Goal: Task Accomplishment & Management: Manage account settings

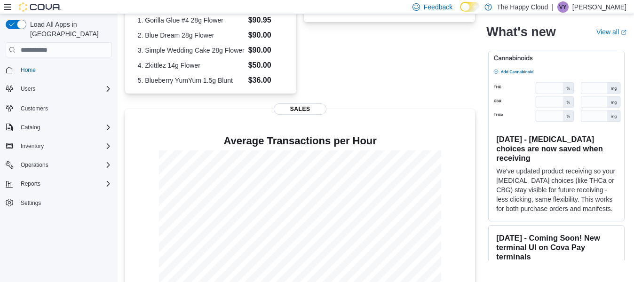
scroll to position [268, 0]
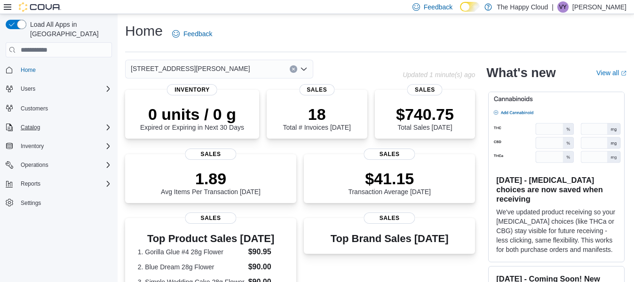
click at [107, 124] on icon "Complex example" at bounding box center [108, 128] width 8 height 8
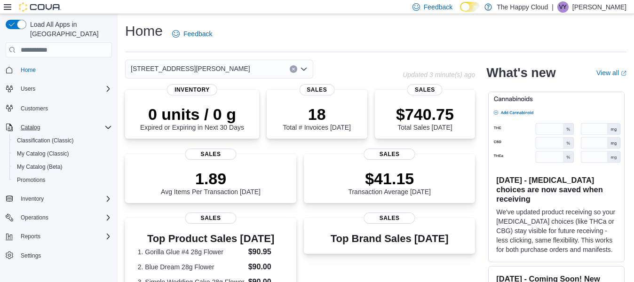
click at [478, 46] on div "Home Feedback" at bounding box center [375, 37] width 501 height 31
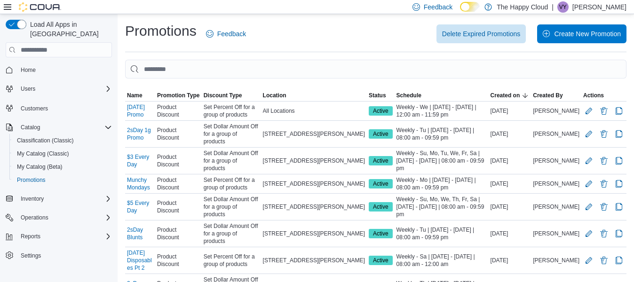
scroll to position [57, 0]
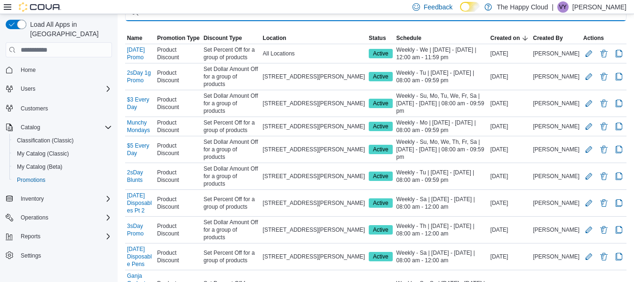
drag, startPoint x: 226, startPoint y: 82, endPoint x: 188, endPoint y: 21, distance: 72.0
click at [188, 21] on input "This is a search bar. As you type, the results lower in the page will automatic…" at bounding box center [375, 11] width 501 height 19
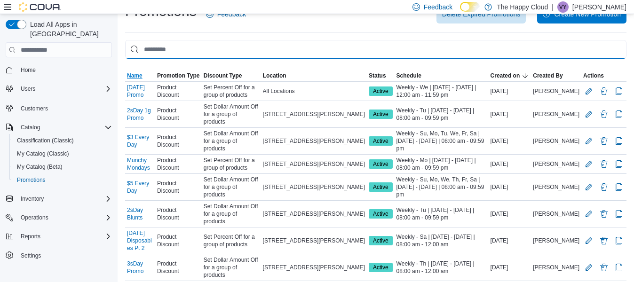
scroll to position [0, 0]
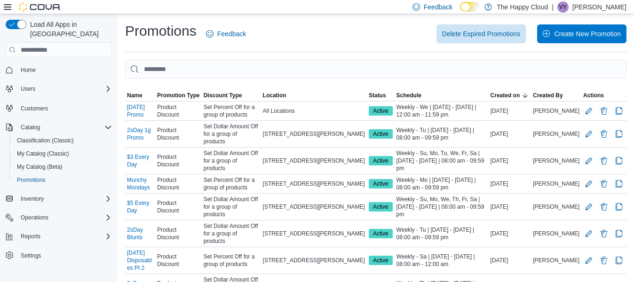
click at [318, 29] on div "Delete Expired Promotions Create New Promotion" at bounding box center [441, 33] width 369 height 19
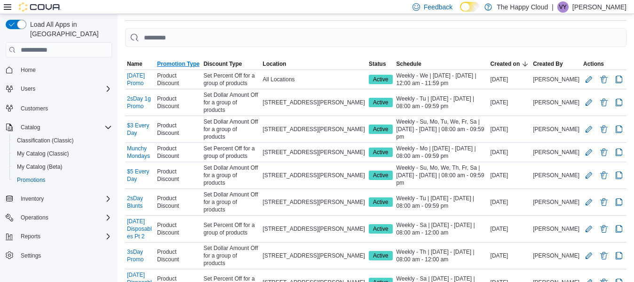
scroll to position [57, 0]
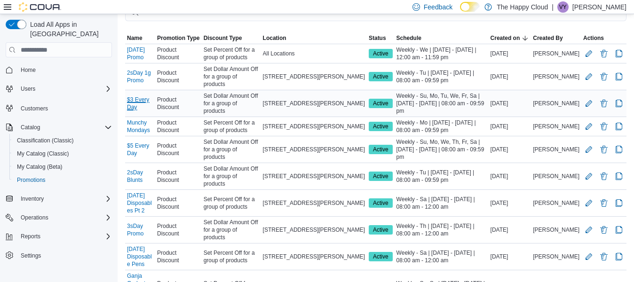
click at [147, 96] on link "$3 Every Day" at bounding box center [140, 103] width 26 height 15
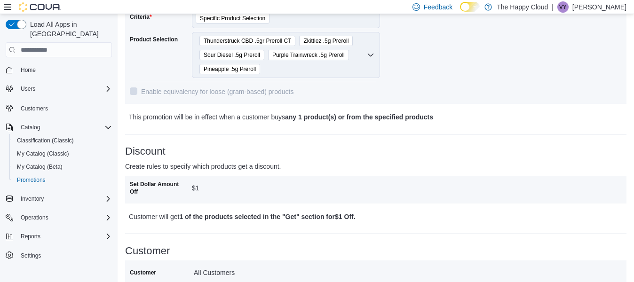
scroll to position [117, 0]
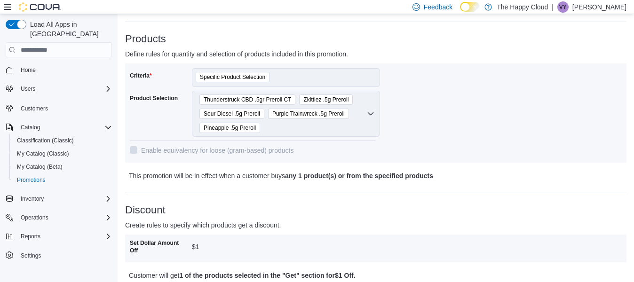
click at [361, 115] on div "Thunderstruck CBD .5gr Preroll CT Zkittlez .5g Preroll Sour Diesel .5g Preroll …" at bounding box center [286, 114] width 188 height 46
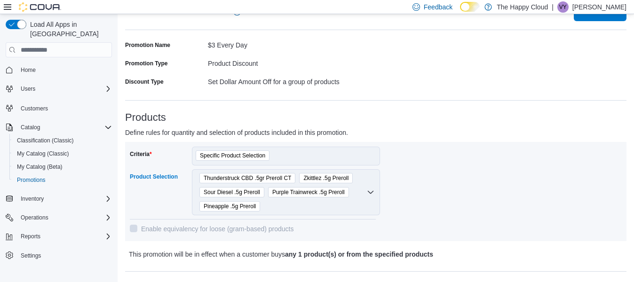
scroll to position [59, 0]
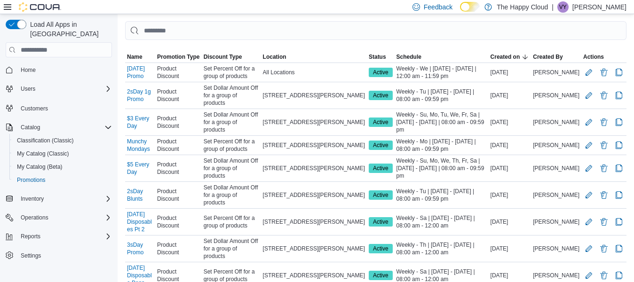
scroll to position [57, 0]
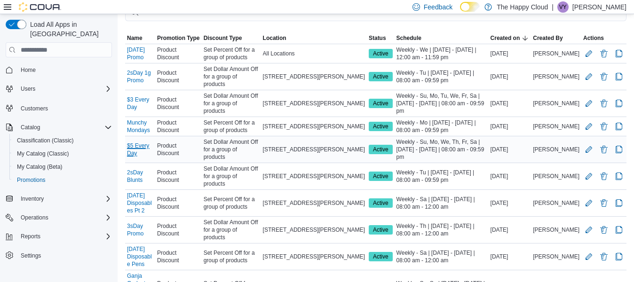
click at [151, 142] on link "$5 Every Day" at bounding box center [140, 149] width 26 height 15
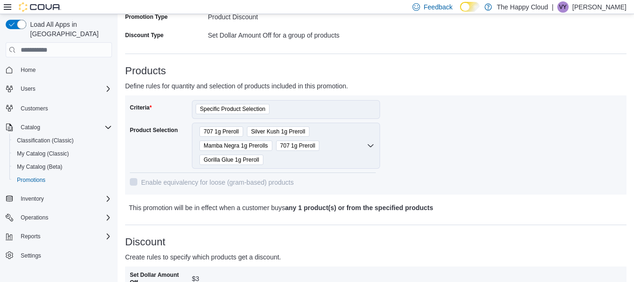
scroll to position [59, 0]
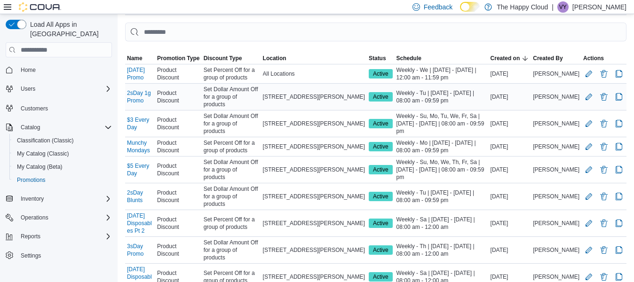
scroll to position [57, 0]
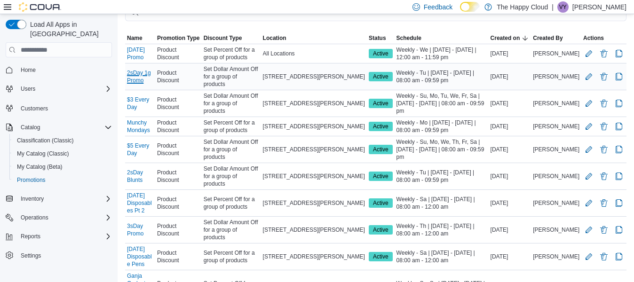
click at [153, 73] on link "2sDay 1g Promo" at bounding box center [140, 76] width 26 height 15
